Goal: Task Accomplishment & Management: Use online tool/utility

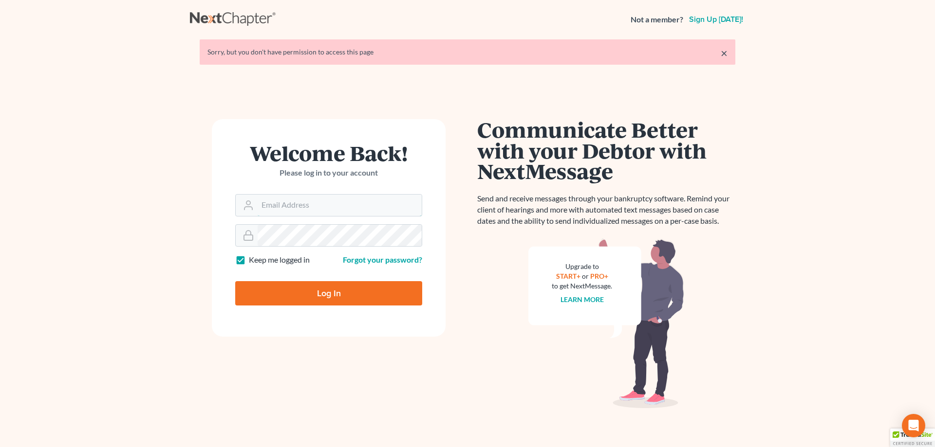
type input "[EMAIL_ADDRESS][DOMAIN_NAME]"
click at [338, 292] on input "Log In" at bounding box center [328, 293] width 187 height 24
type input "Thinking..."
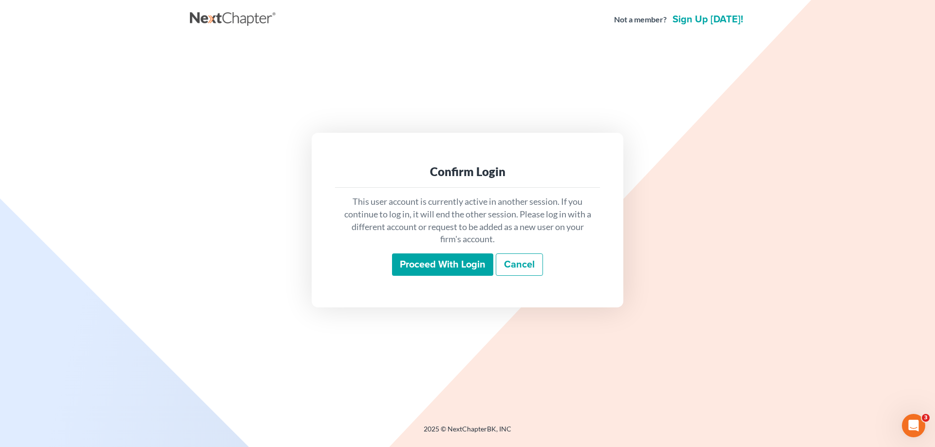
click at [438, 256] on input "Proceed with login" at bounding box center [442, 265] width 101 height 22
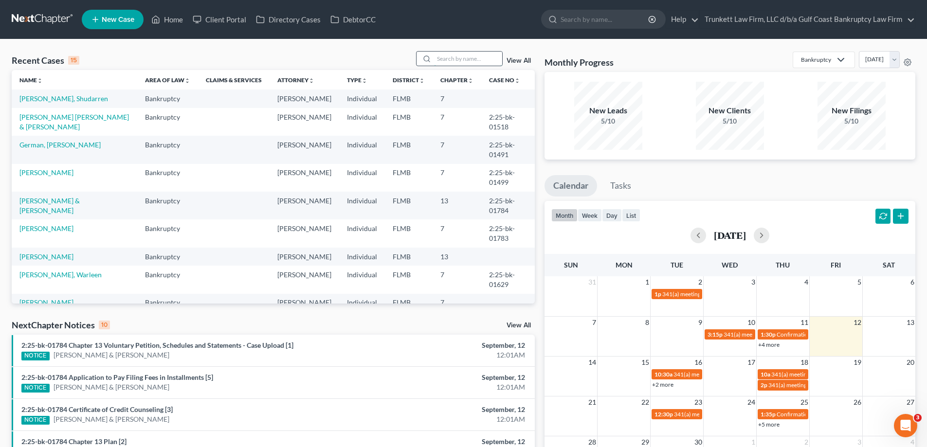
click at [454, 62] on input "search" at bounding box center [468, 59] width 68 height 14
type input "[PERSON_NAME]"
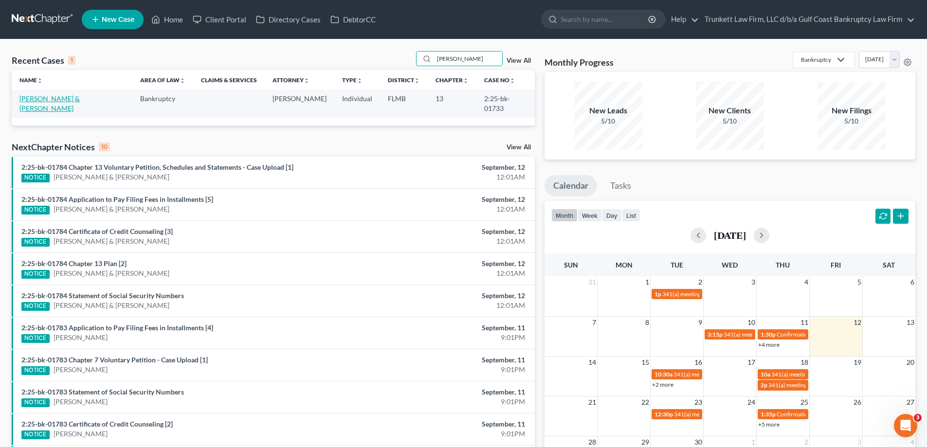
click at [58, 98] on link "Kelly, Jessica & Billy" at bounding box center [49, 103] width 60 height 18
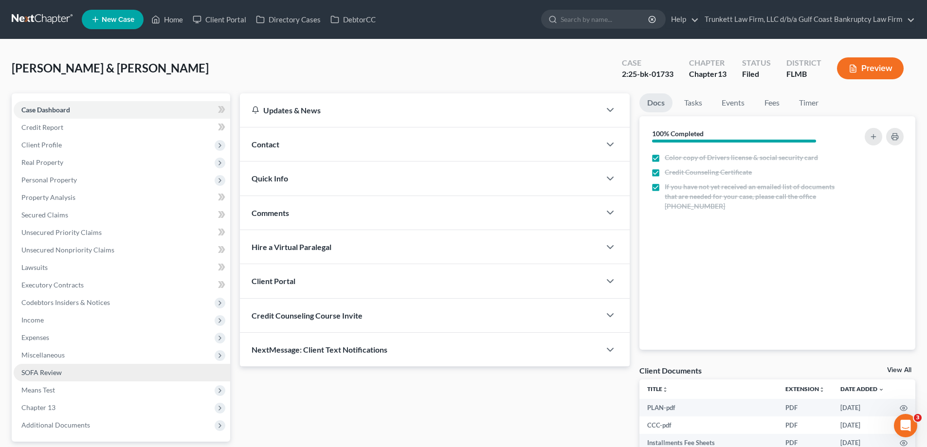
scroll to position [88, 0]
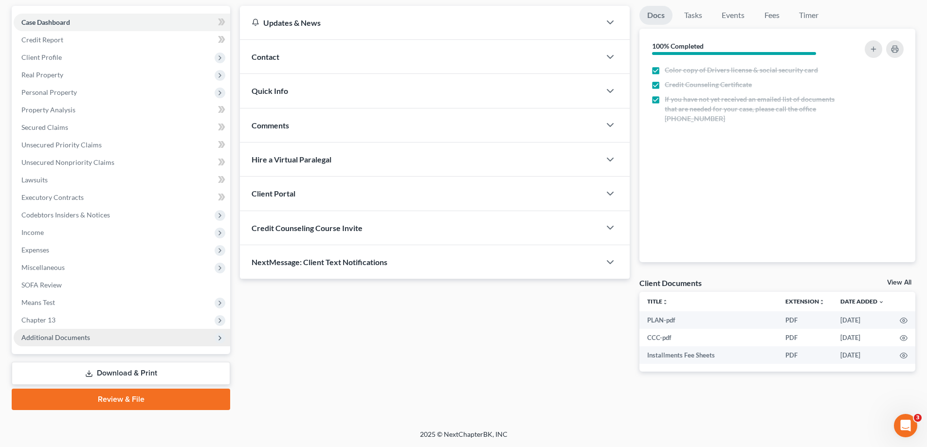
click at [67, 337] on span "Additional Documents" at bounding box center [55, 337] width 69 height 8
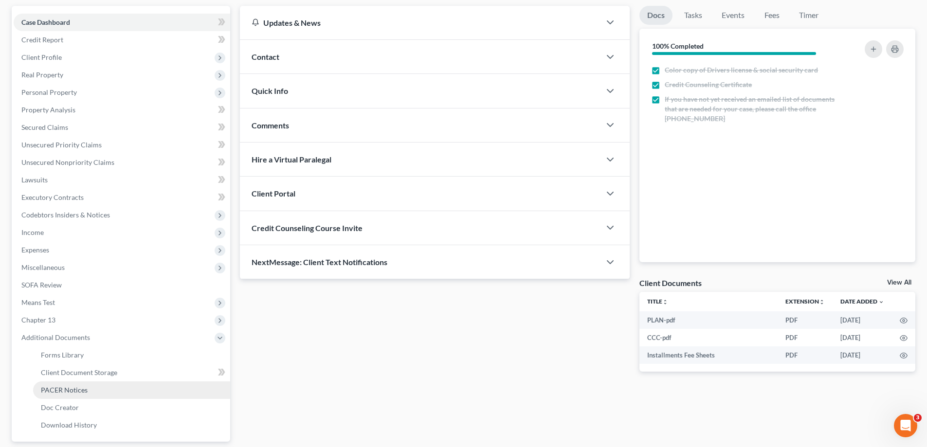
click at [74, 389] on span "PACER Notices" at bounding box center [64, 390] width 47 height 8
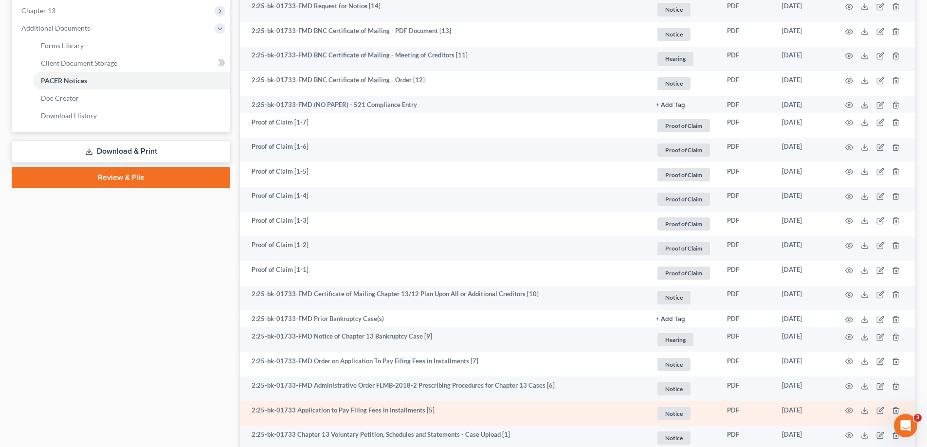
scroll to position [536, 0]
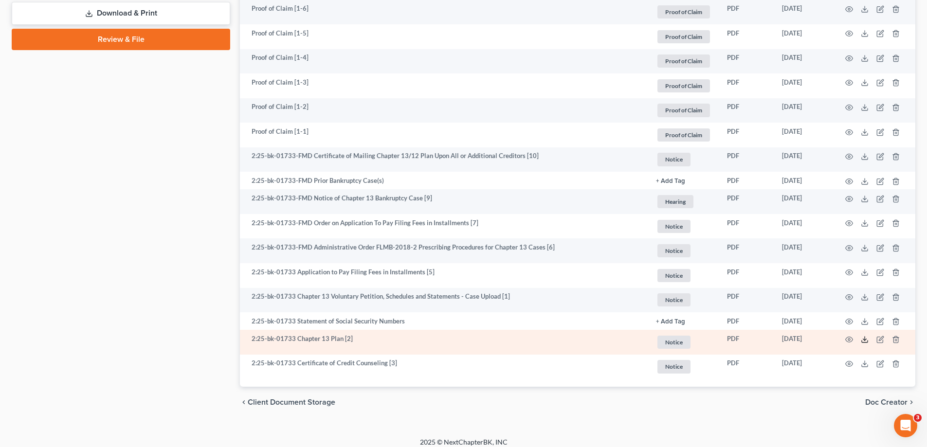
click at [865, 341] on icon at bounding box center [865, 340] width 8 height 8
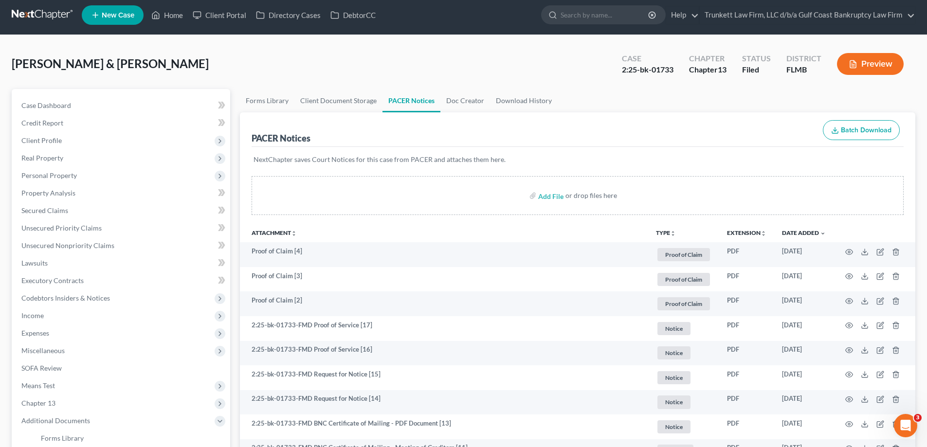
scroll to position [0, 0]
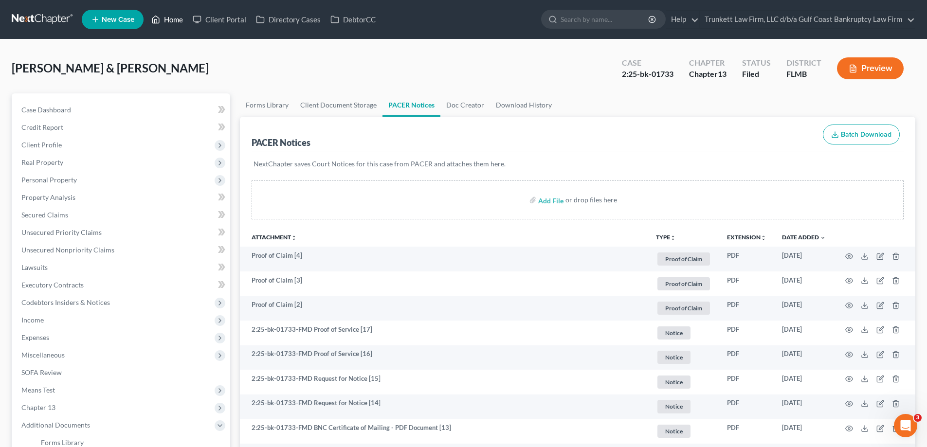
click at [167, 19] on link "Home" at bounding box center [167, 20] width 41 height 18
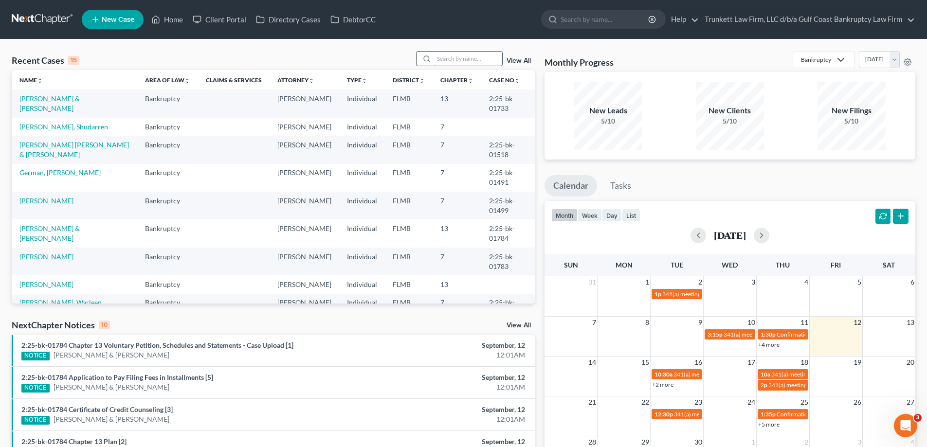
click at [446, 55] on input "search" at bounding box center [468, 59] width 68 height 14
click at [231, 23] on link "Client Portal" at bounding box center [219, 20] width 63 height 18
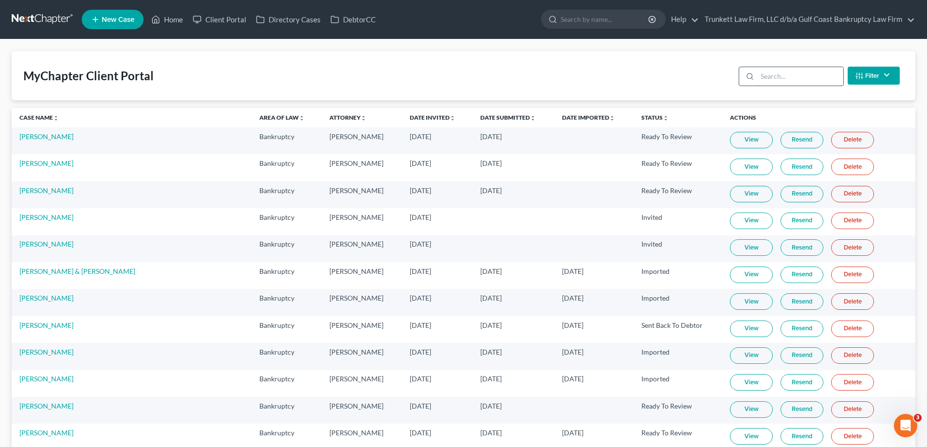
click at [783, 81] on input "search" at bounding box center [801, 76] width 86 height 19
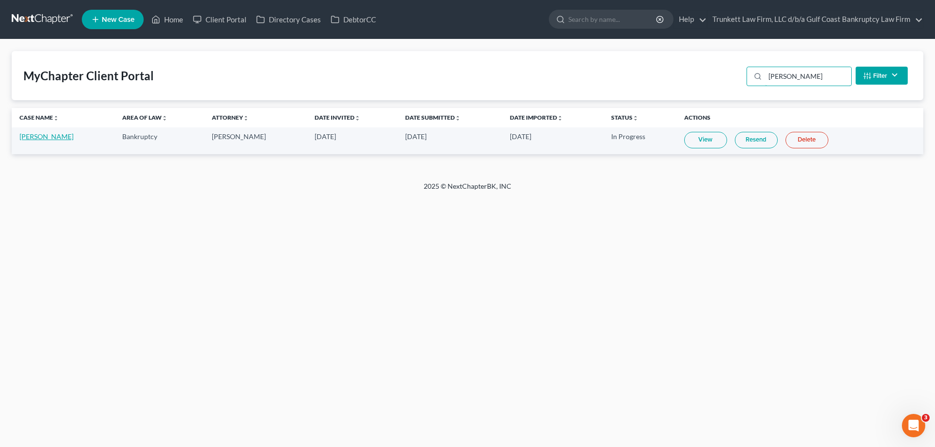
type input "starcher"
click at [49, 139] on link "Ashton Starcher" at bounding box center [46, 136] width 54 height 8
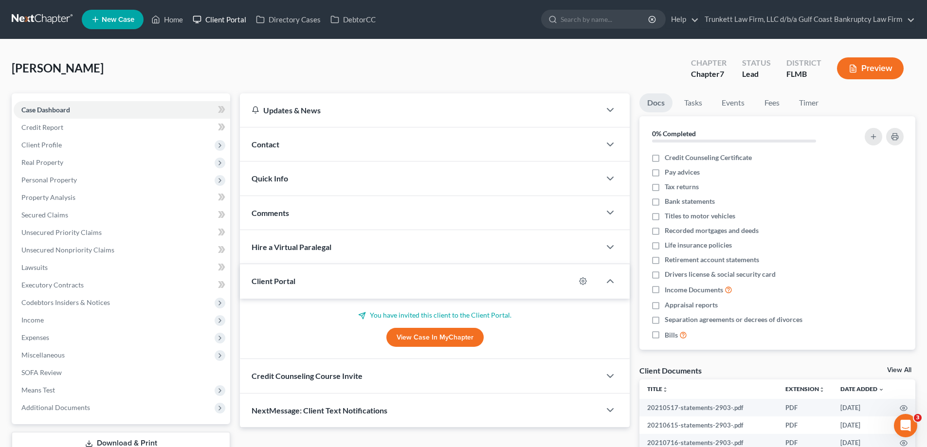
click at [238, 18] on link "Client Portal" at bounding box center [219, 20] width 63 height 18
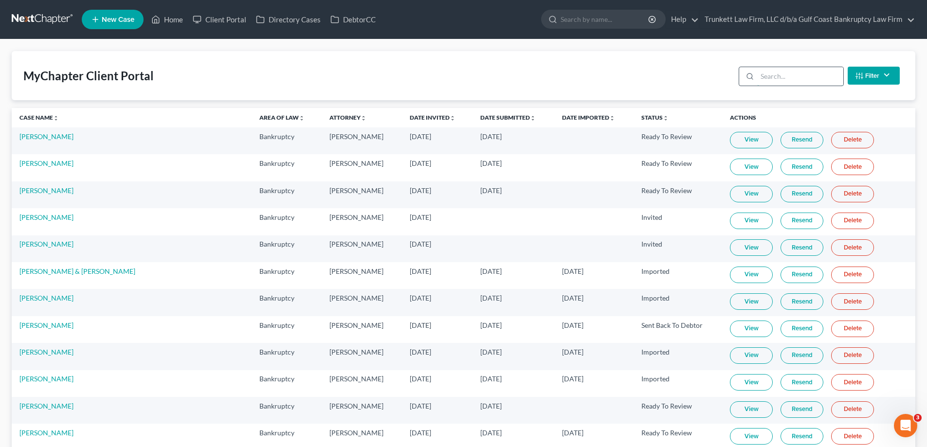
click at [786, 75] on input "search" at bounding box center [801, 76] width 86 height 19
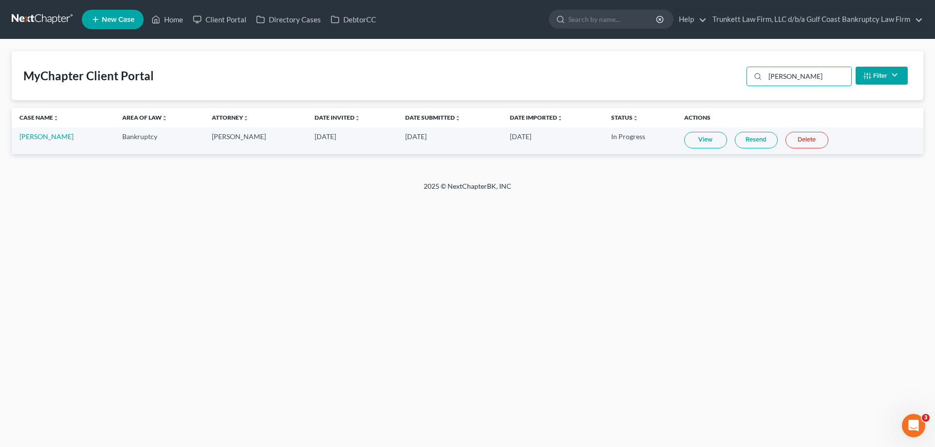
type input "starcher"
click at [694, 141] on link "View" at bounding box center [705, 140] width 43 height 17
